Goal: Task Accomplishment & Management: Use online tool/utility

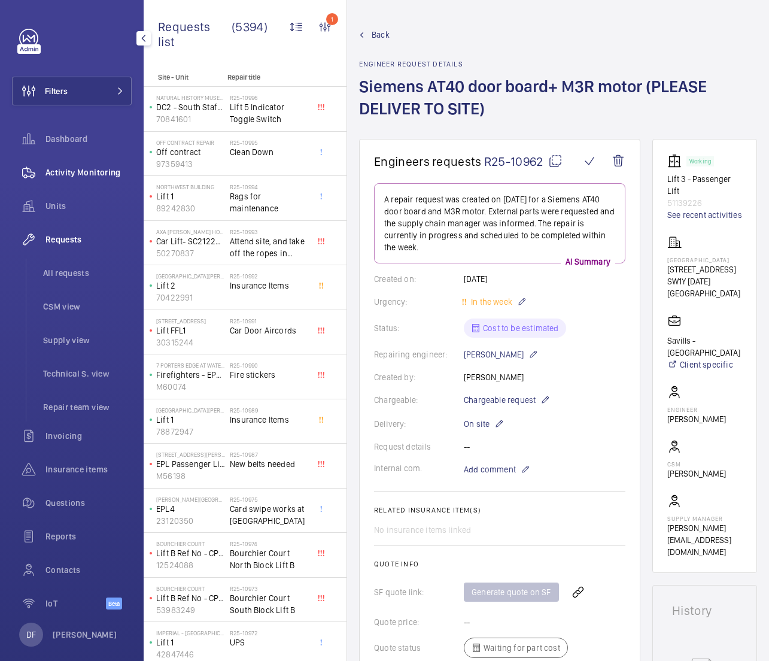
click at [77, 175] on span "Activity Monitoring" at bounding box center [88, 172] width 86 height 12
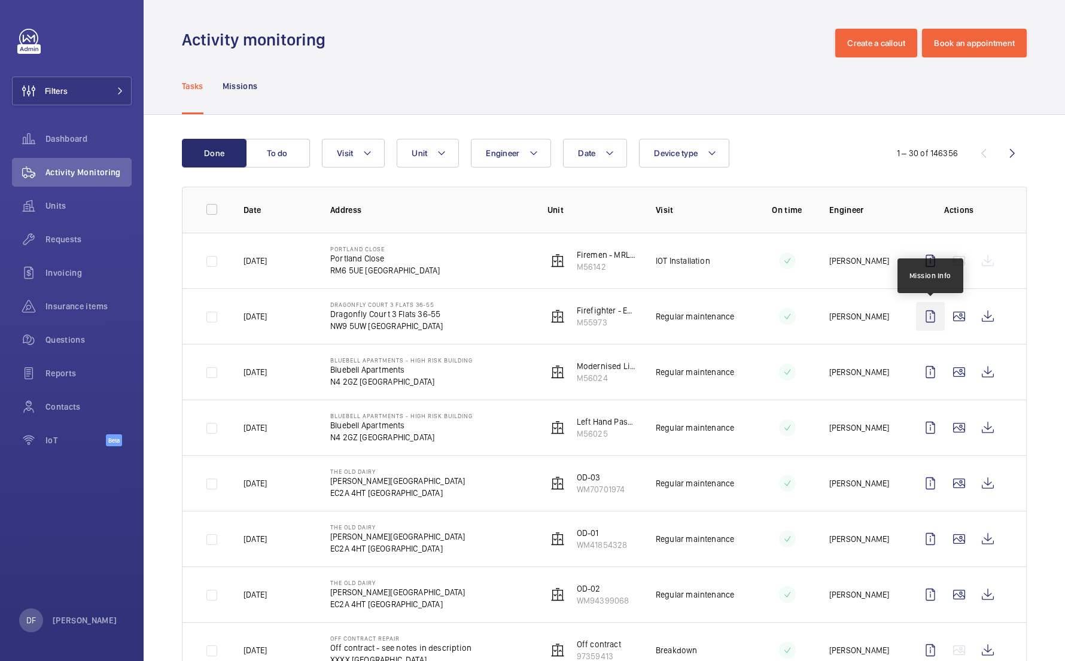
click at [768, 309] on wm-front-icon-button at bounding box center [930, 316] width 29 height 29
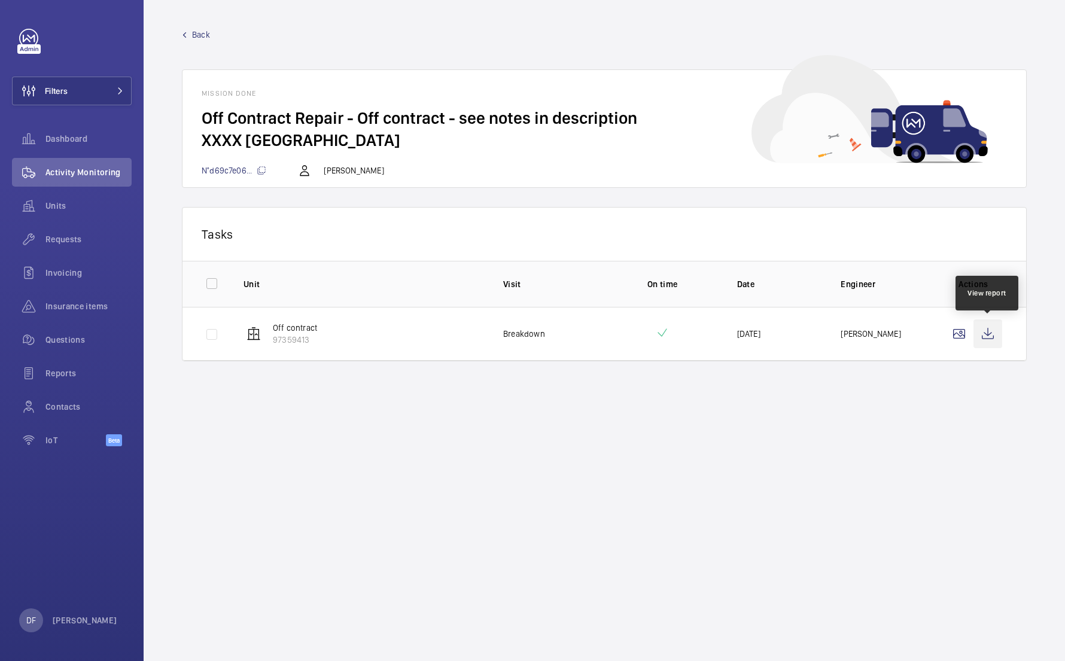
click at [995, 334] on wm-front-icon-button at bounding box center [987, 334] width 29 height 29
